Goal: Task Accomplishment & Management: Manage account settings

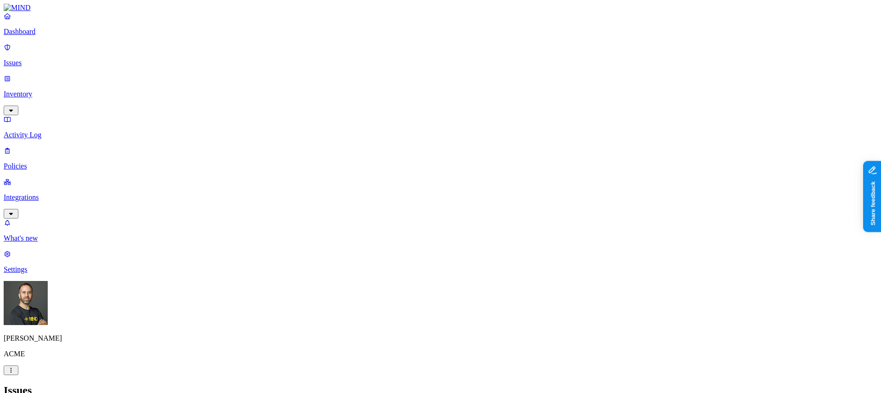
click at [70, 193] on p "Integrations" at bounding box center [441, 197] width 874 height 8
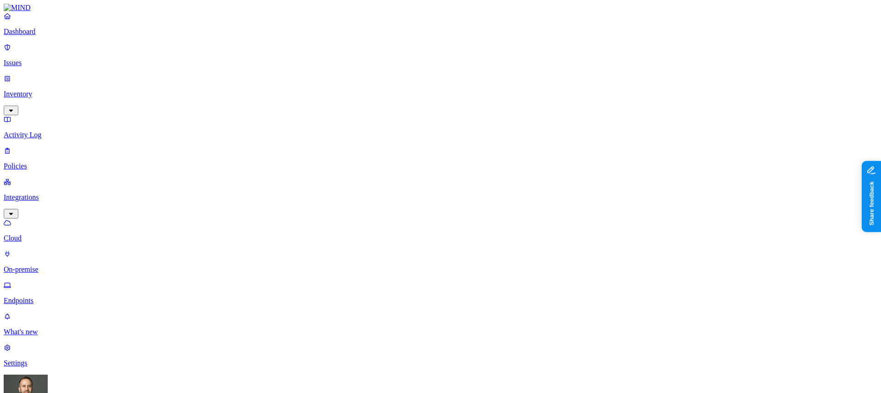
click at [58, 296] on p "Endpoints" at bounding box center [441, 300] width 874 height 8
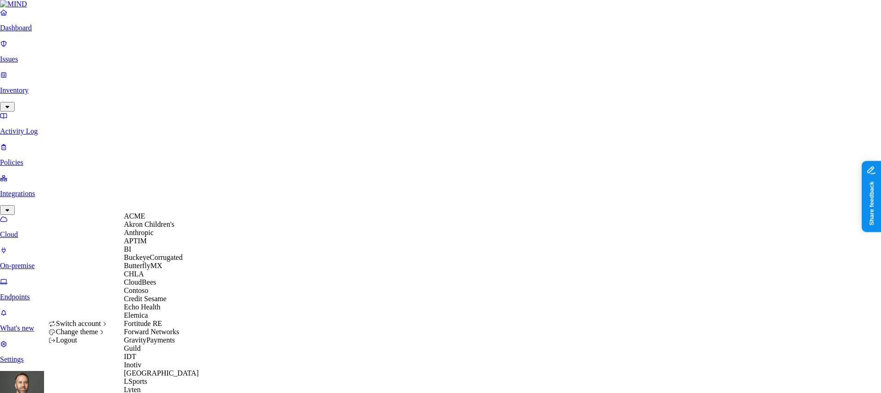
scroll to position [493, 0]
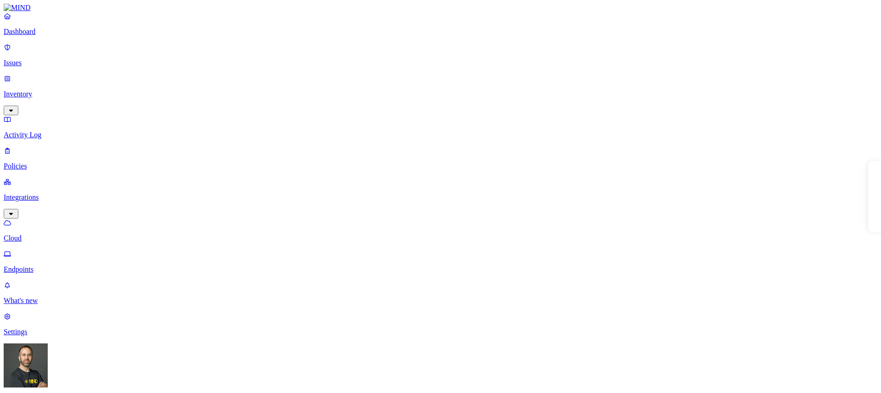
click at [36, 336] on p "Settings" at bounding box center [441, 332] width 874 height 8
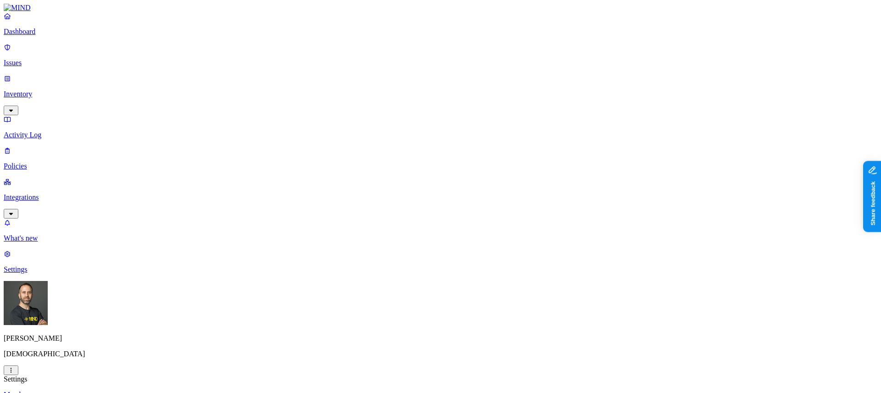
click at [86, 380] on html "Dashboard Issues Inventory Activity Log Policies Integrations What's new 1 Sett…" at bounding box center [440, 346] width 881 height 693
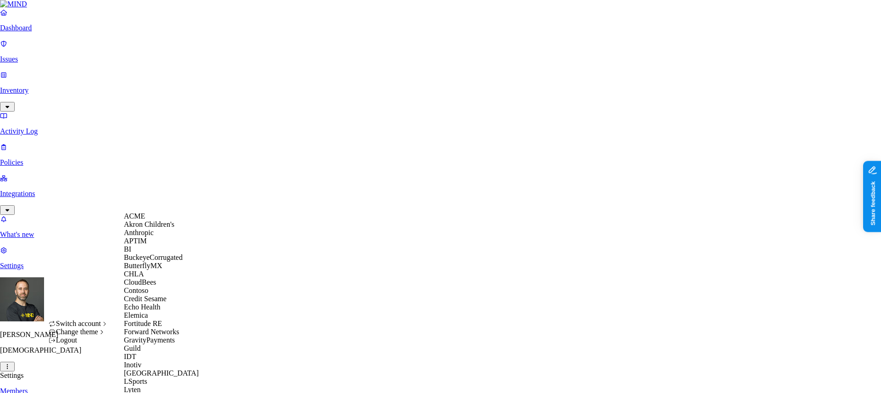
scroll to position [115, 0]
click at [156, 303] on span "Echo Health" at bounding box center [142, 307] width 37 height 8
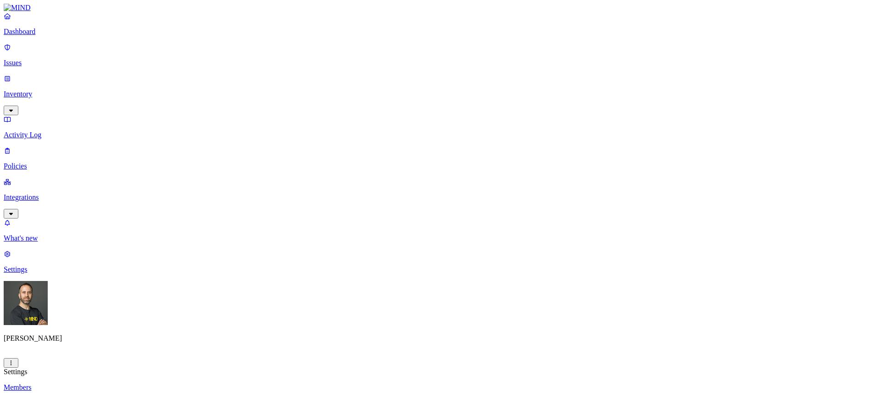
click at [48, 36] on p "Dashboard" at bounding box center [441, 32] width 874 height 8
click at [36, 193] on p "Integrations" at bounding box center [441, 197] width 874 height 8
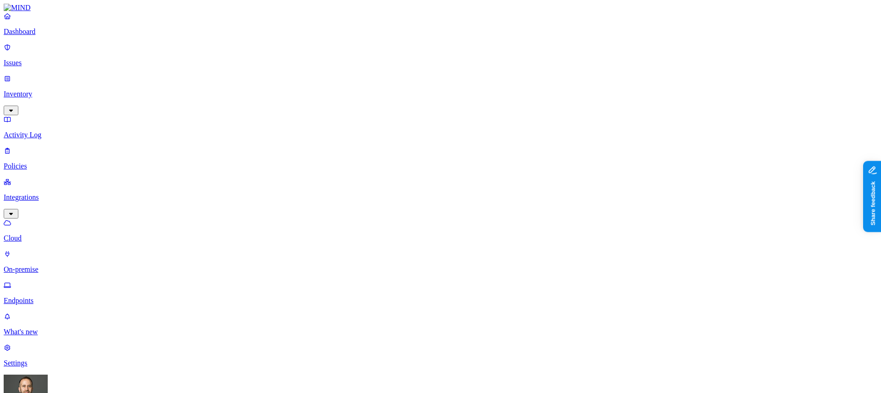
click at [44, 265] on p "On-premise" at bounding box center [441, 269] width 874 height 8
click at [43, 234] on p "Cloud" at bounding box center [441, 238] width 874 height 8
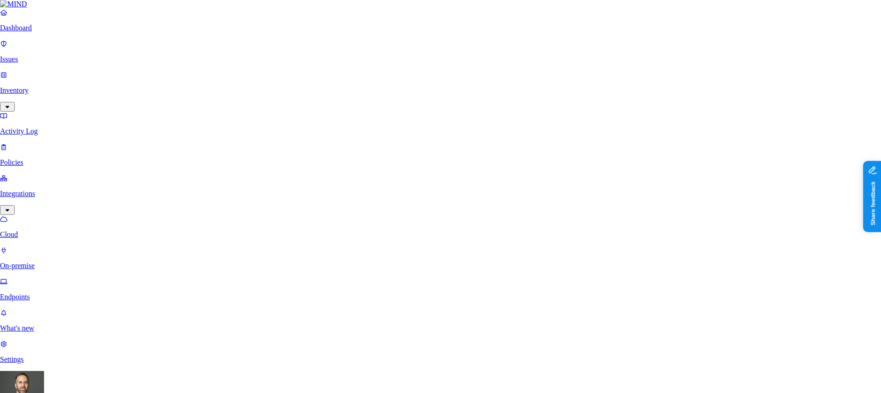
click at [89, 381] on html "Dashboard Issues Inventory Activity Log Policies Integrations Cloud On-premise …" at bounding box center [440, 301] width 881 height 603
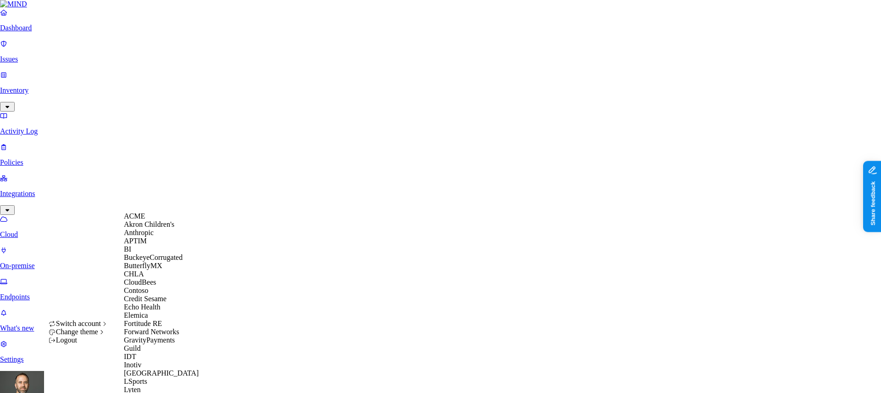
scroll to position [90, 0]
click at [162, 295] on span "Credit Sesame" at bounding box center [145, 299] width 43 height 8
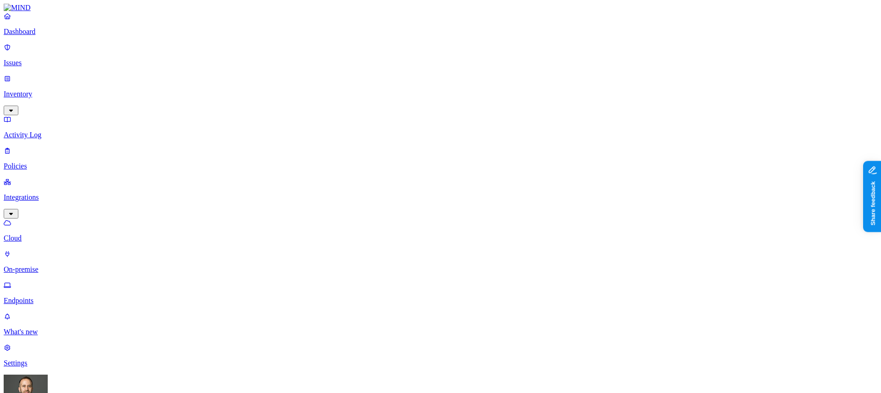
click at [65, 265] on p "On-premise" at bounding box center [441, 269] width 874 height 8
click at [51, 234] on p "Cloud" at bounding box center [441, 238] width 874 height 8
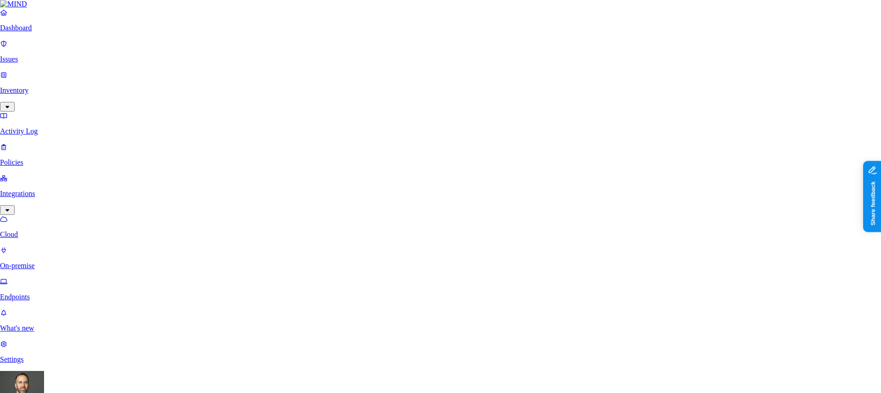
type input "file"
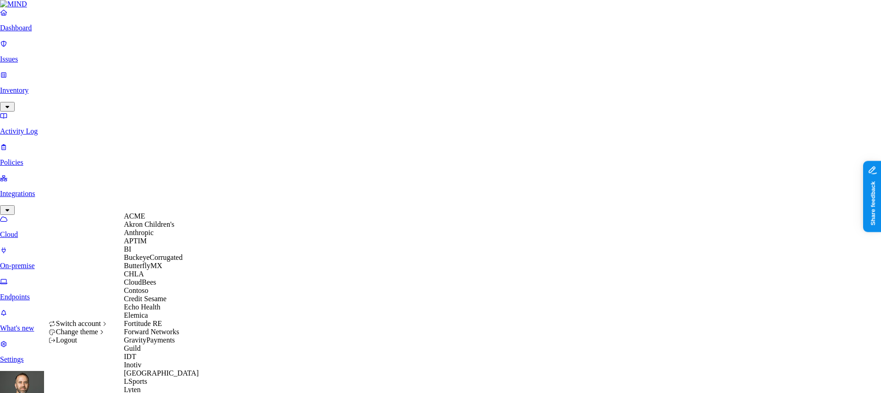
click at [157, 220] on div "ACME" at bounding box center [168, 216] width 89 height 8
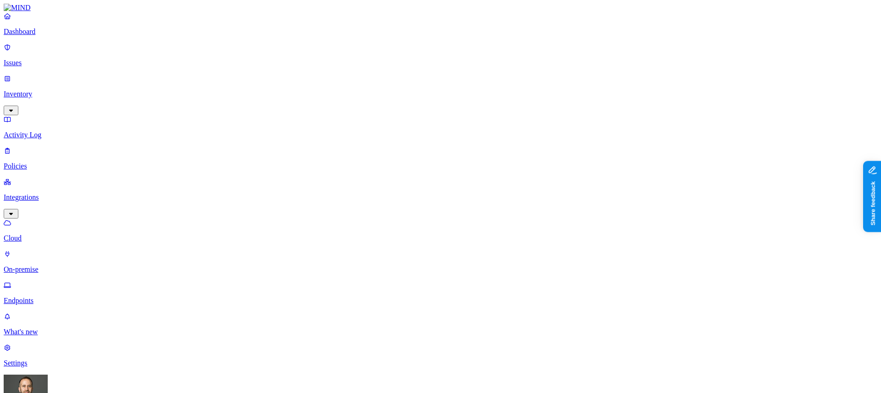
click at [33, 359] on p "Settings" at bounding box center [441, 363] width 874 height 8
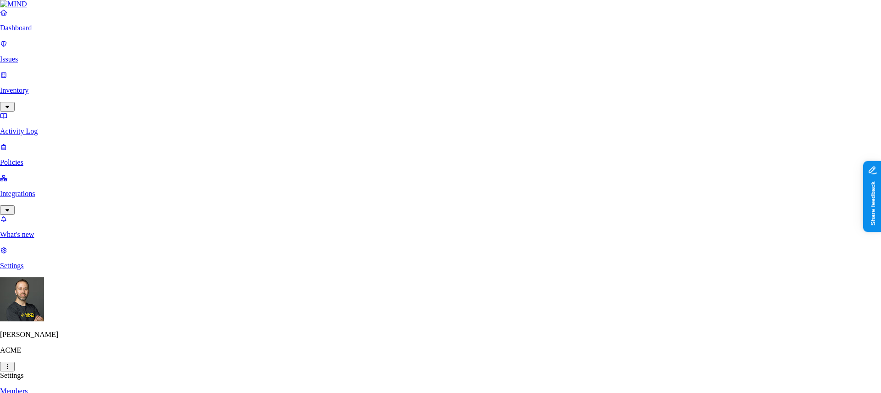
type input "*.hibob.com"
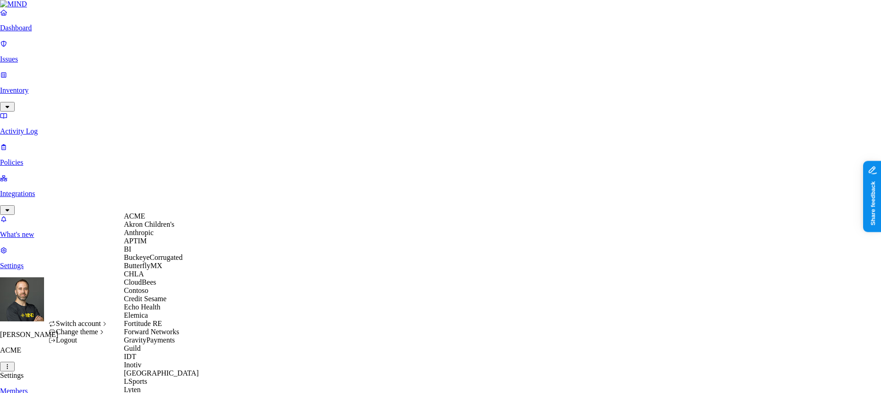
scroll to position [441, 0]
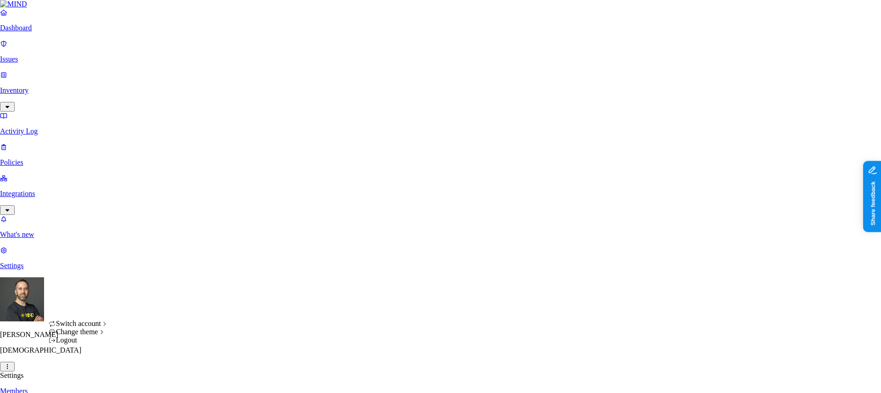
click at [90, 377] on html "Dashboard Issues Inventory Activity Log Policies Integrations What's new 1 Sett…" at bounding box center [440, 363] width 881 height 726
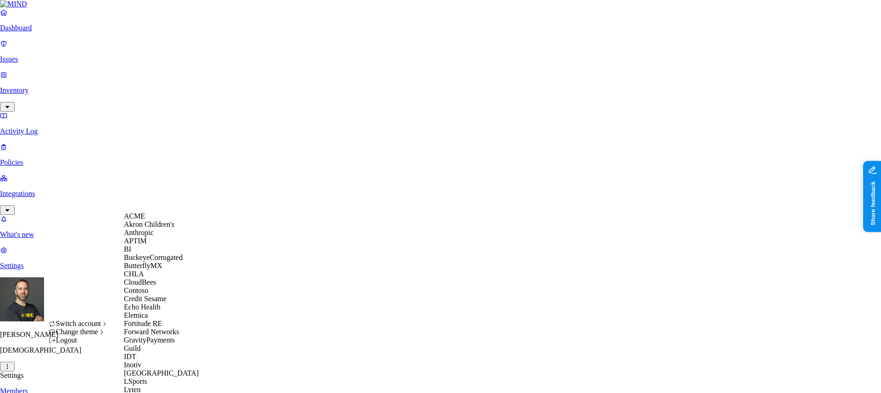
click at [156, 220] on div "ACME" at bounding box center [168, 216] width 89 height 8
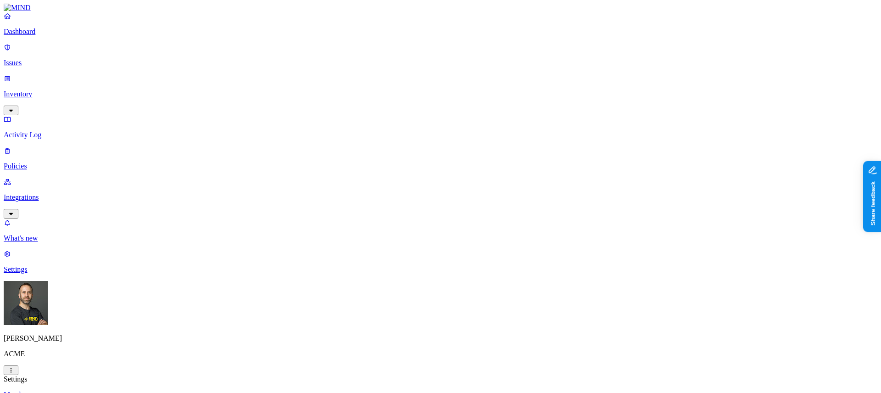
click at [39, 162] on p "Policies" at bounding box center [441, 166] width 874 height 8
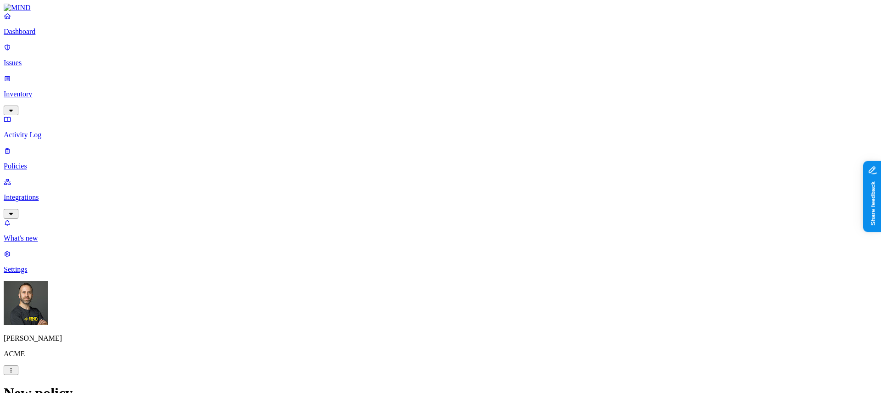
click at [415, 292] on label "Web Domain" at bounding box center [403, 294] width 24 height 16
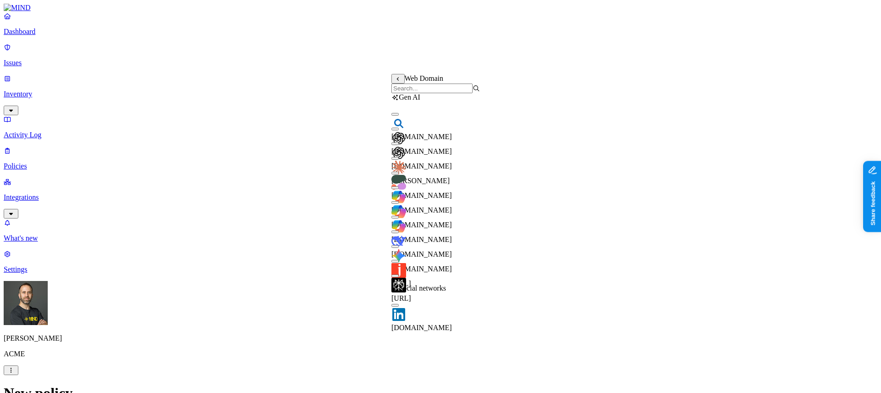
click at [426, 93] on input "search" at bounding box center [431, 89] width 81 height 10
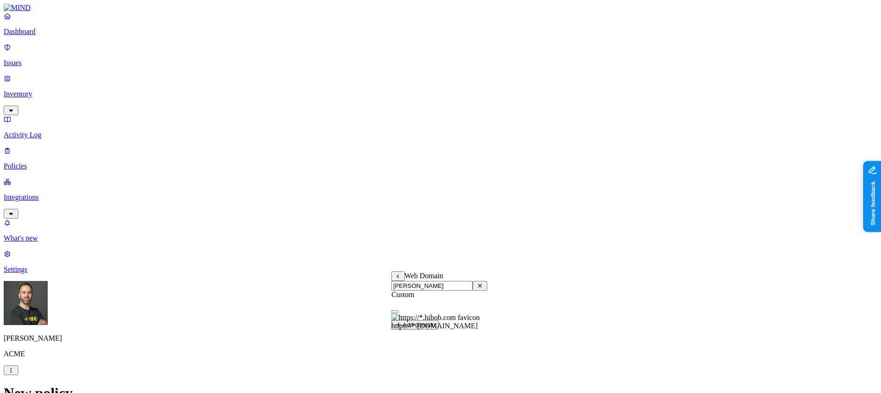
type input "[PERSON_NAME]"
click at [399, 313] on button "button" at bounding box center [394, 311] width 7 height 3
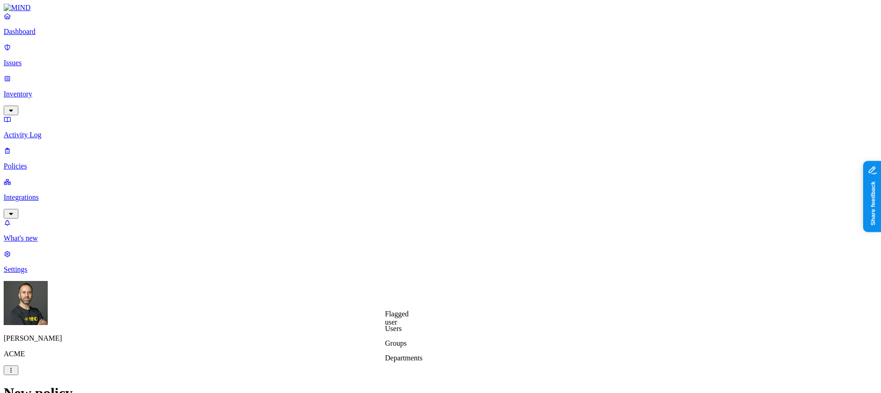
click at [402, 332] on label "Users" at bounding box center [393, 328] width 17 height 8
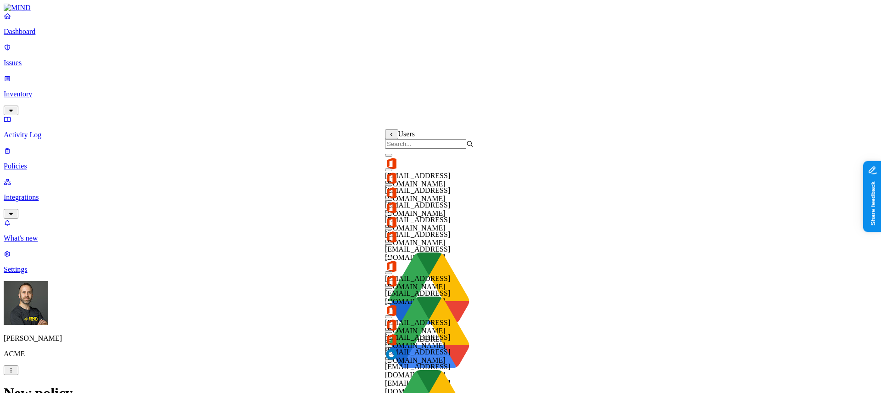
click at [428, 148] on input "search" at bounding box center [425, 144] width 81 height 10
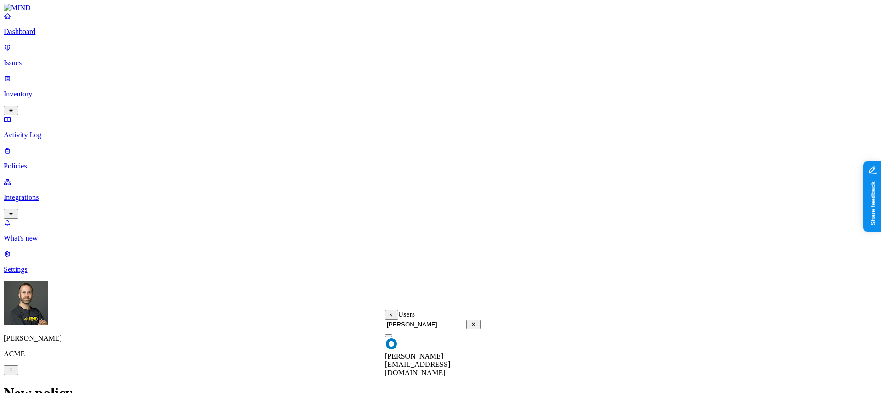
type input "tom"
click at [392, 337] on button "button" at bounding box center [388, 335] width 7 height 3
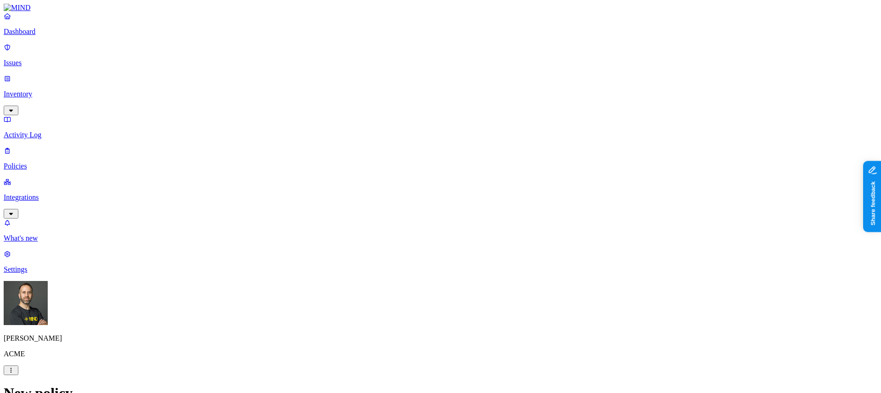
type input "upload to Hibob by [PERSON_NAME]"
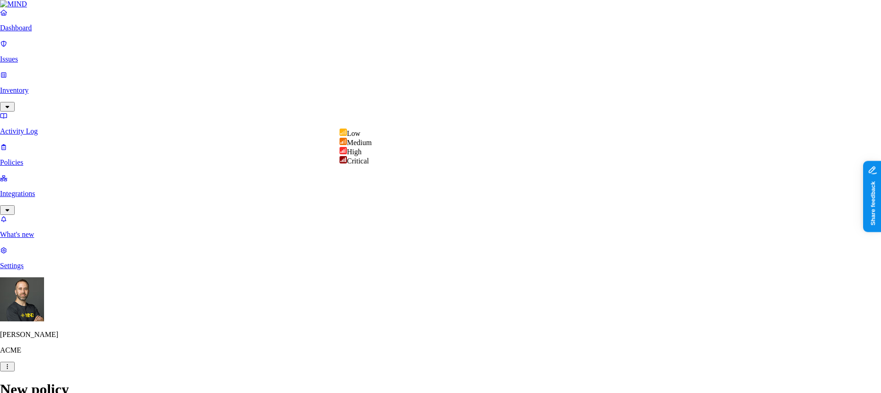
select select "2"
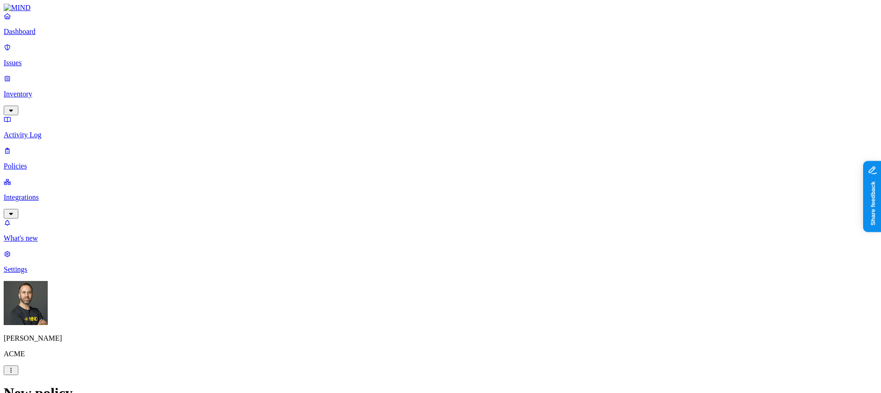
scroll to position [523, 0]
click at [472, 384] on h2 "Policies" at bounding box center [441, 390] width 874 height 12
click at [47, 59] on p "Issues" at bounding box center [441, 63] width 874 height 8
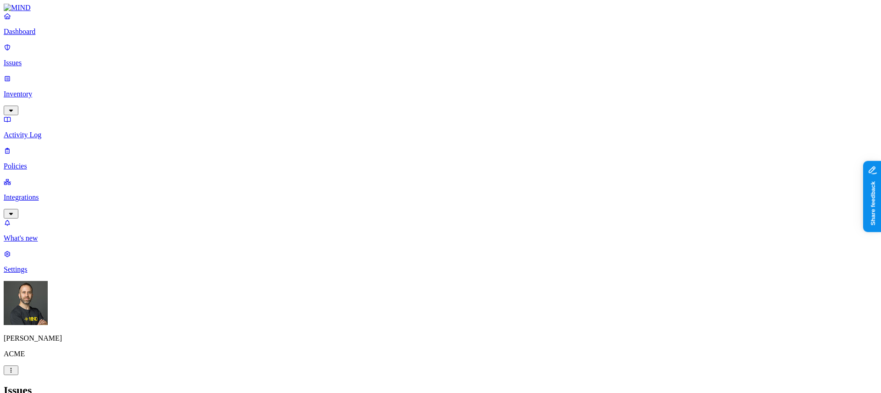
click at [62, 162] on p "Policies" at bounding box center [441, 166] width 874 height 8
type input "[PERSON_NAME]"
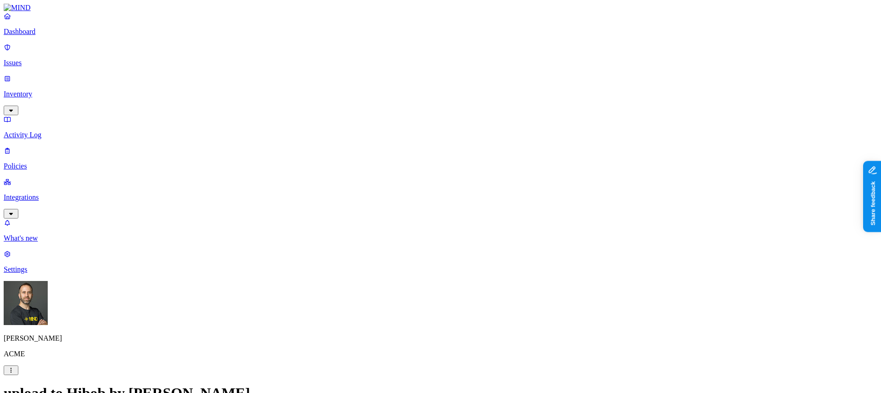
type input "upload to Hibob"
click at [441, 384] on h2 "Policies" at bounding box center [441, 390] width 874 height 12
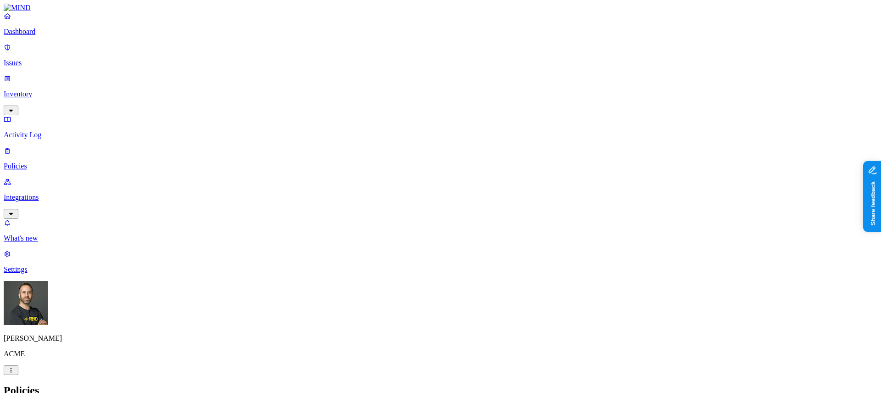
click at [52, 36] on p "Dashboard" at bounding box center [441, 32] width 874 height 8
click at [47, 60] on p "Issues" at bounding box center [441, 63] width 874 height 8
click at [26, 274] on p "Settings" at bounding box center [441, 269] width 874 height 8
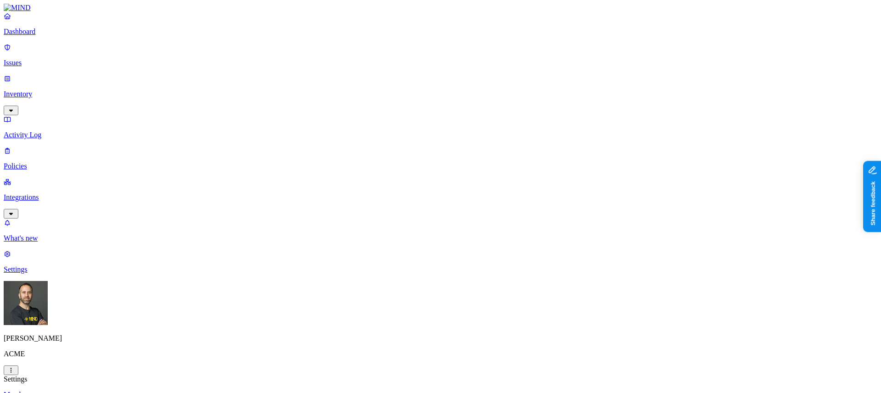
click at [43, 162] on p "Policies" at bounding box center [441, 166] width 874 height 8
type input "bob"
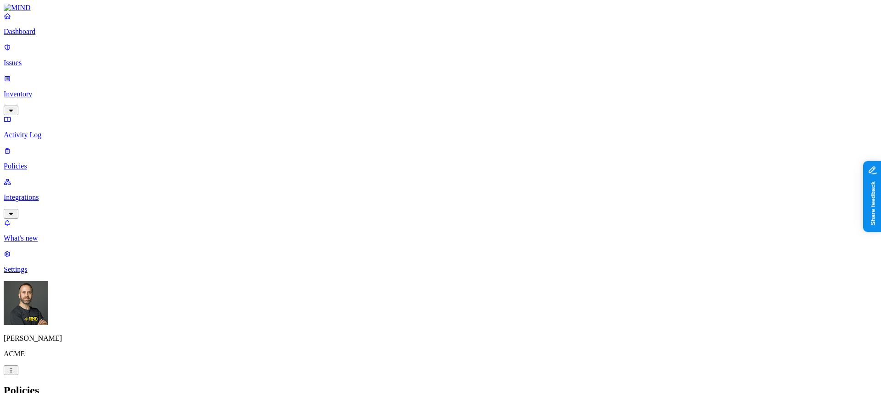
click at [49, 36] on p "Dashboard" at bounding box center [441, 32] width 874 height 8
click at [40, 162] on p "Policies" at bounding box center [441, 166] width 874 height 8
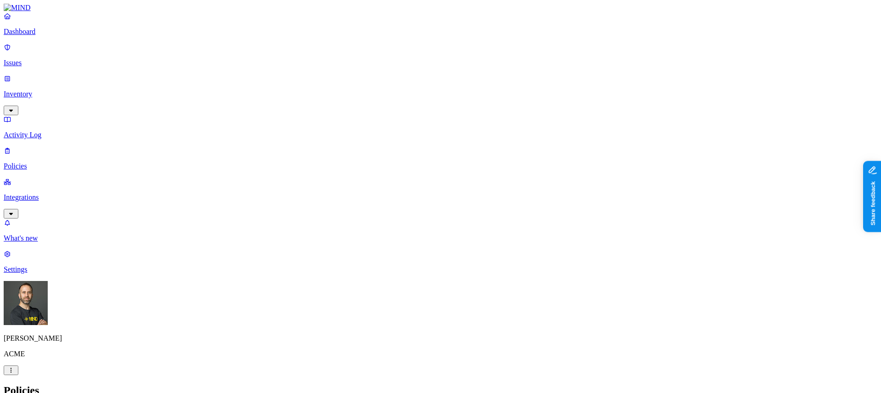
type input "bob"
click at [41, 262] on nav "Dashboard Issues Inventory Activity Log Policies Integrations What's new 1 Sett…" at bounding box center [441, 143] width 874 height 262
click at [36, 274] on p "Settings" at bounding box center [441, 269] width 874 height 8
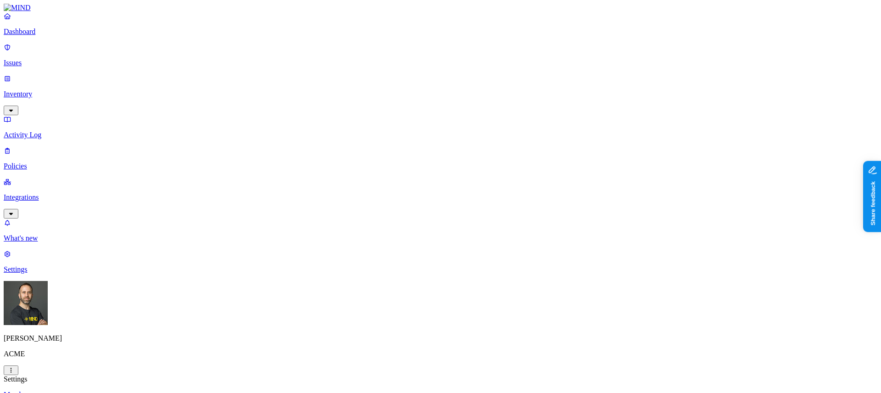
type input "[PERSON_NAME]"
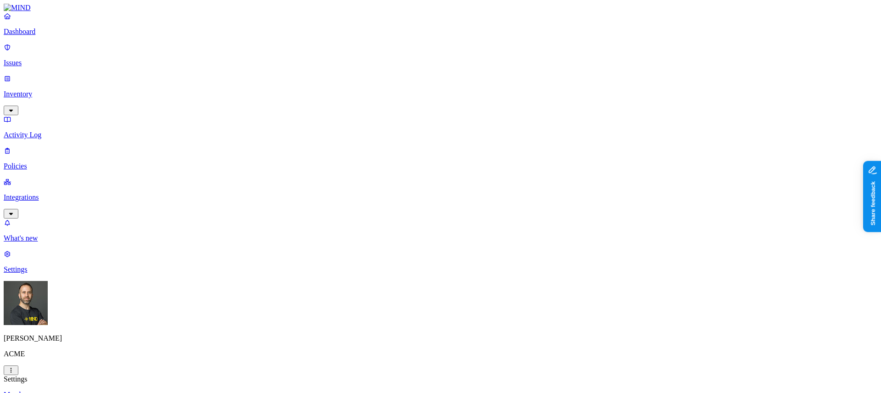
click at [53, 36] on p "Dashboard" at bounding box center [441, 32] width 874 height 8
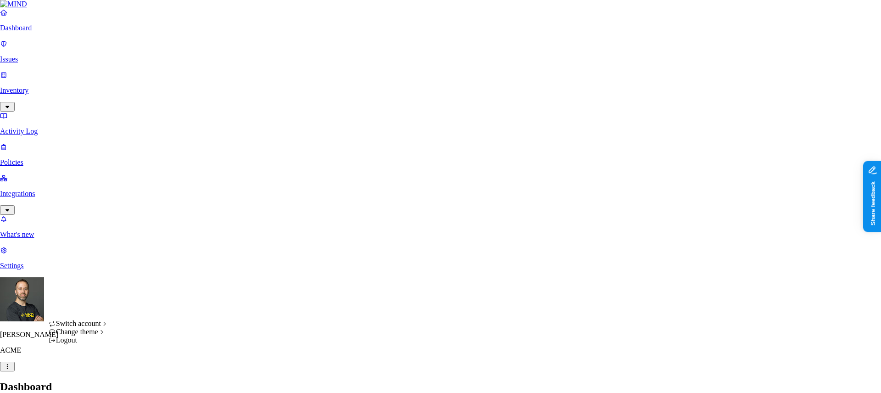
click at [93, 344] on div "Logout" at bounding box center [79, 340] width 60 height 8
click at [131, 342] on icon at bounding box center [128, 339] width 6 height 6
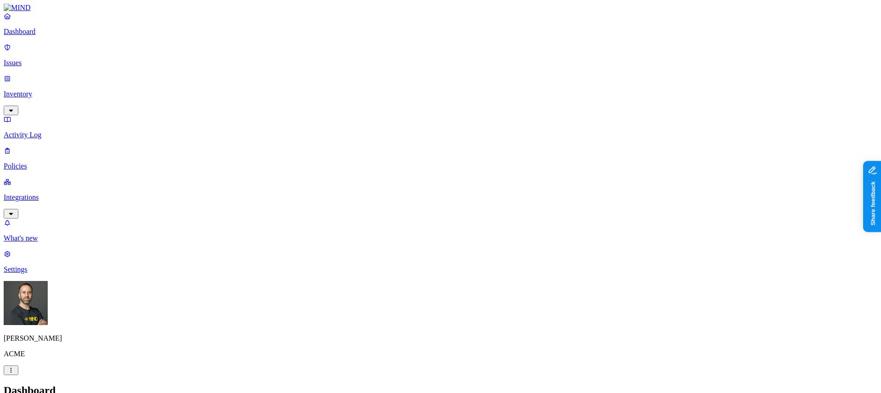
click at [86, 256] on nav "Dashboard Issues Inventory Activity Log Policies Integrations What's new 1 Sett…" at bounding box center [441, 143] width 874 height 262
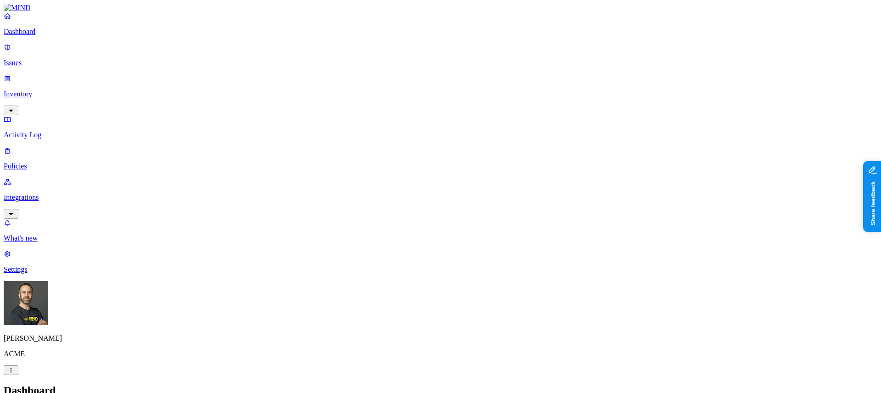
click at [86, 375] on div "[PERSON_NAME] ACME" at bounding box center [441, 328] width 874 height 94
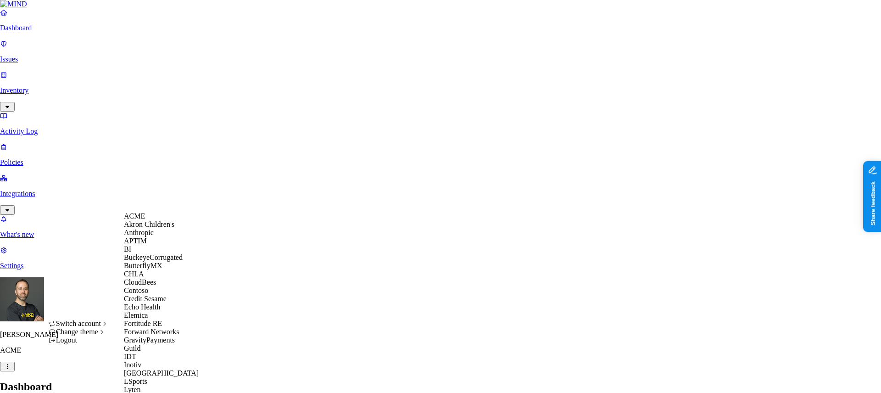
click at [162, 220] on div "ACME" at bounding box center [168, 216] width 89 height 8
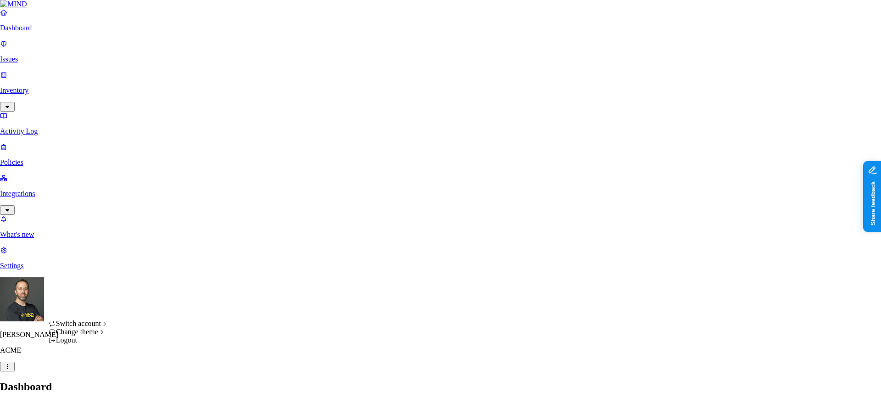
click at [91, 344] on div "Logout" at bounding box center [79, 340] width 60 height 8
